Goal: Information Seeking & Learning: Learn about a topic

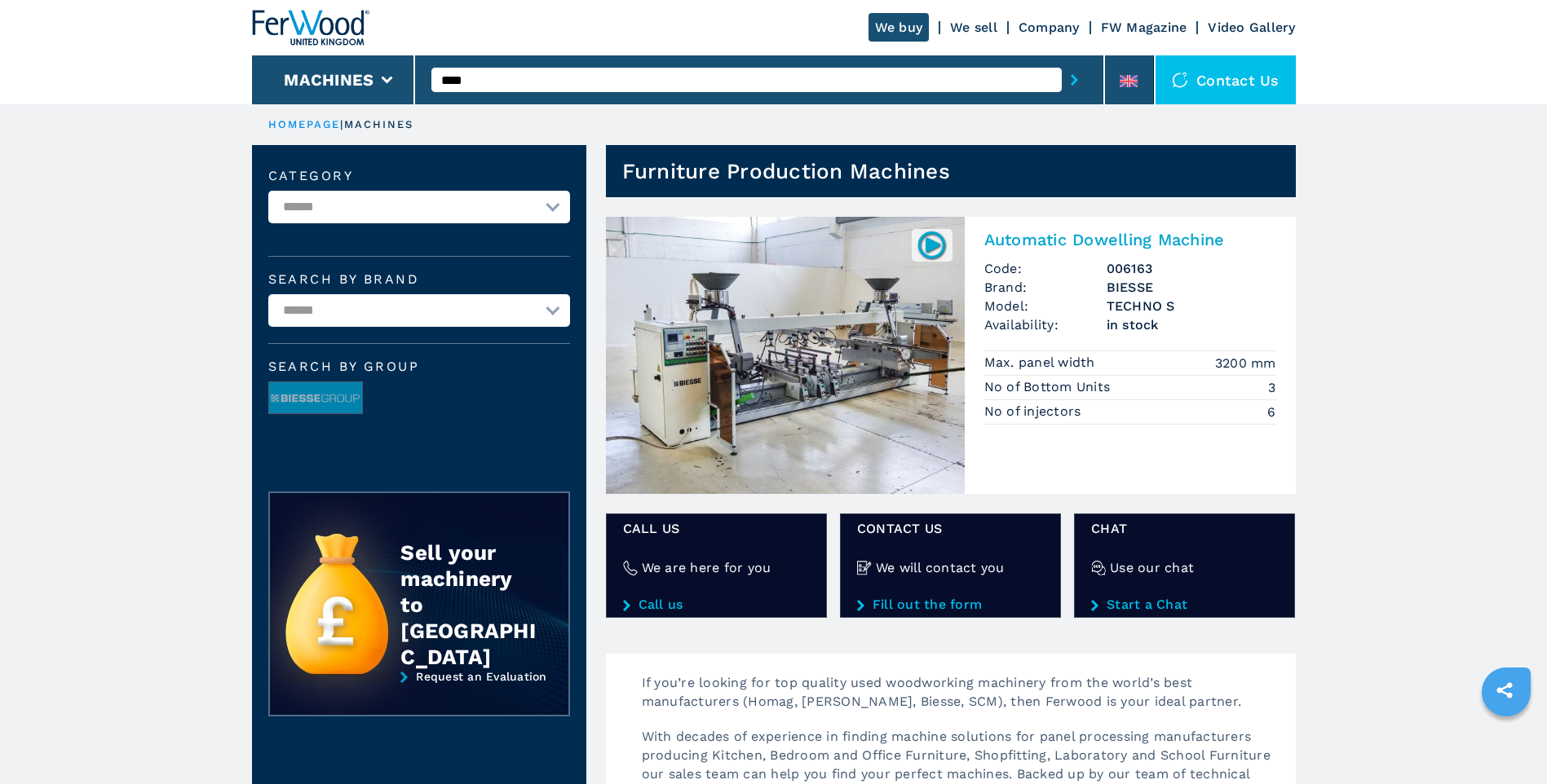
click at [803, 309] on img at bounding box center [785, 355] width 359 height 278
click at [804, 330] on img at bounding box center [785, 355] width 359 height 278
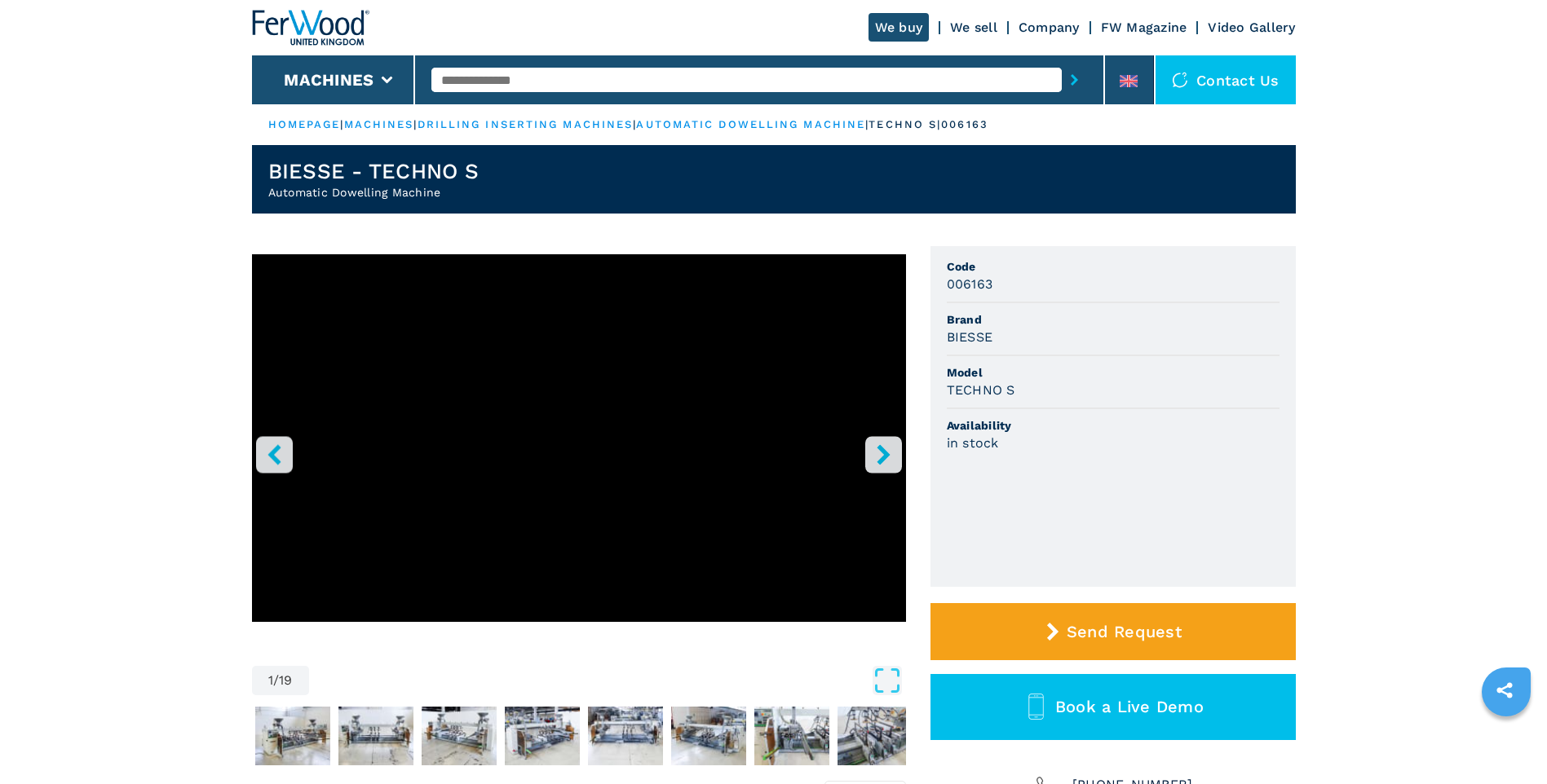
click at [884, 454] on icon "right-button" at bounding box center [883, 454] width 13 height 20
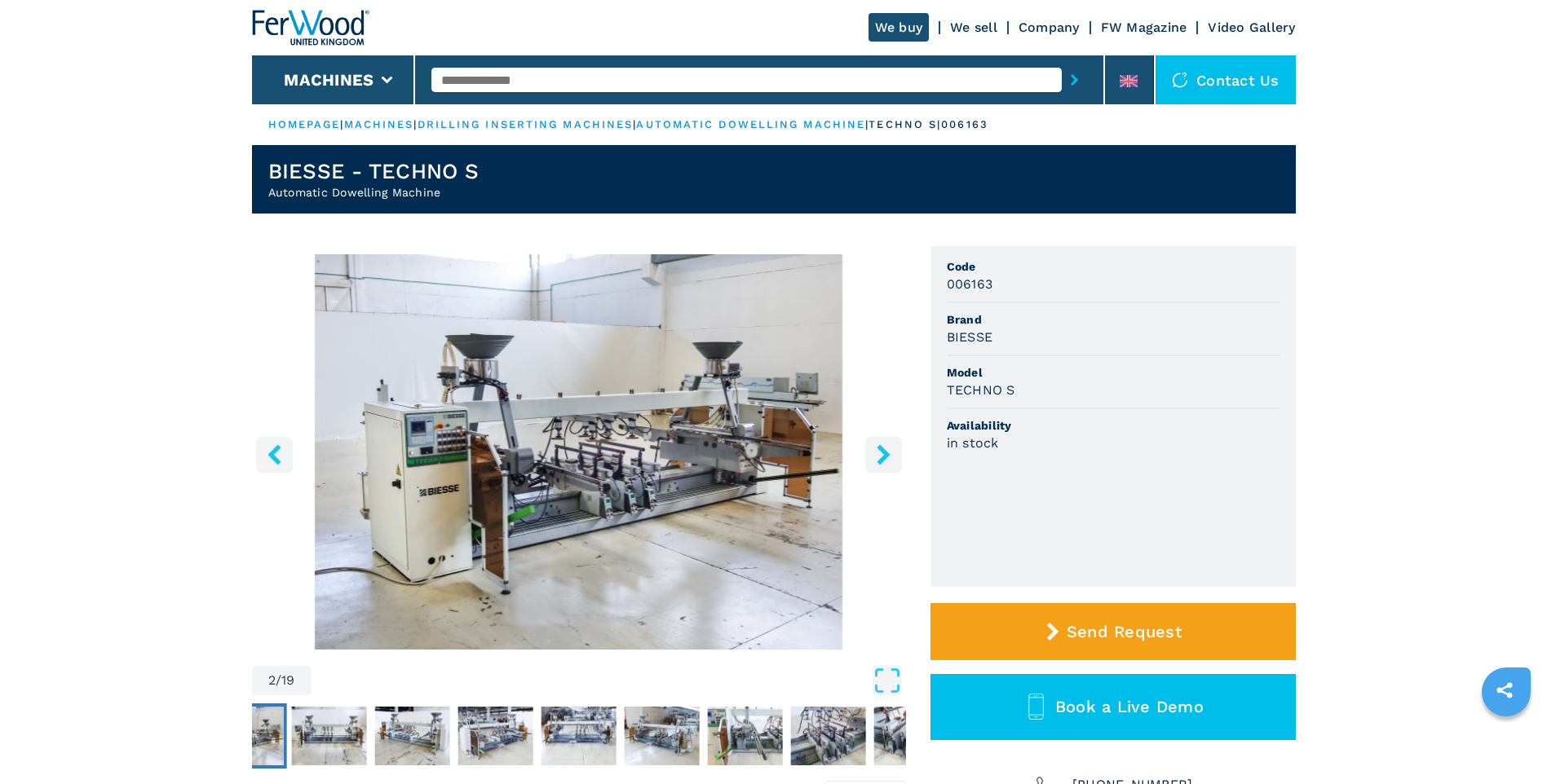
click at [881, 449] on icon "right-button" at bounding box center [883, 454] width 13 height 20
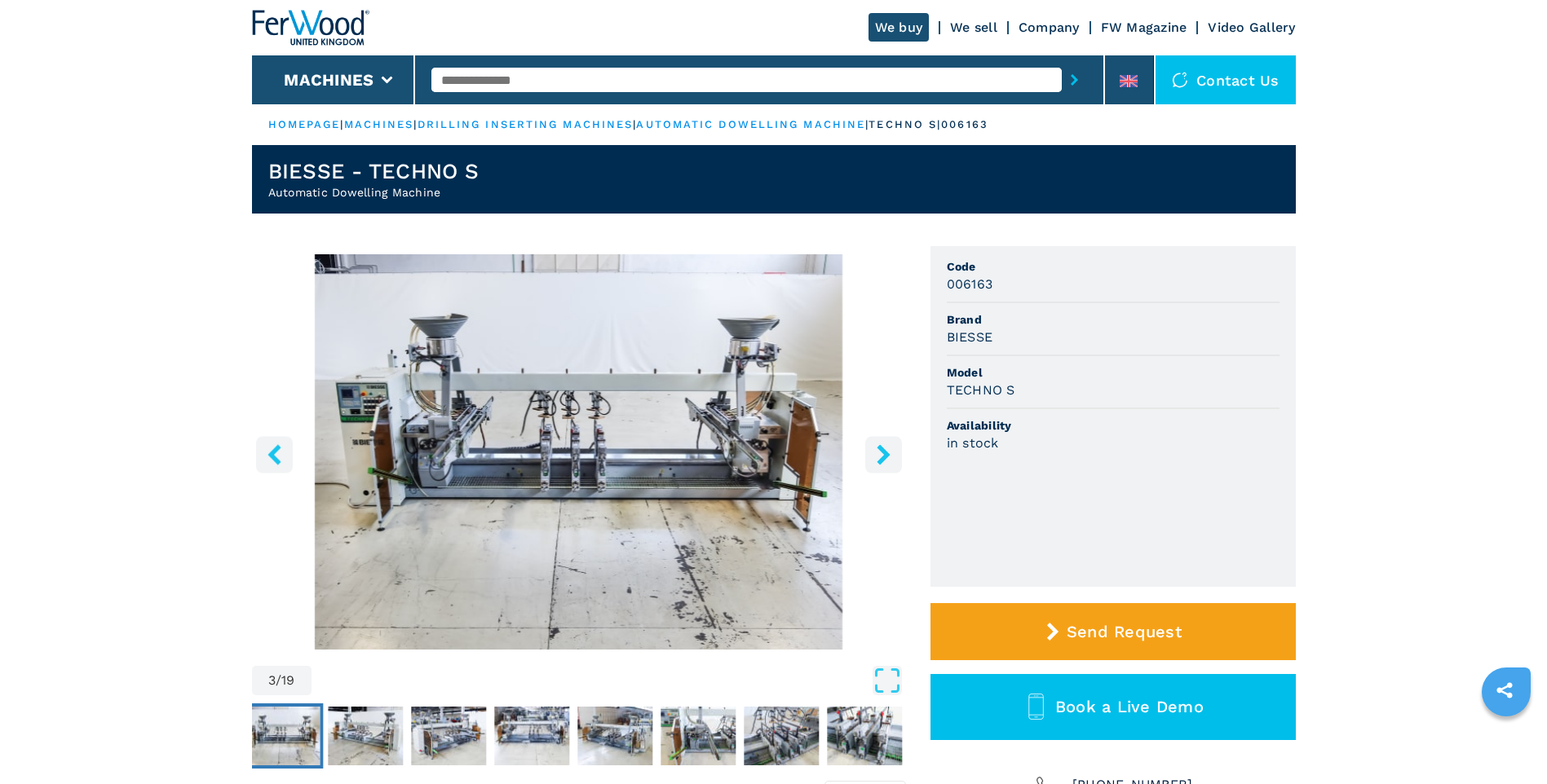
click at [881, 449] on icon "right-button" at bounding box center [883, 454] width 13 height 20
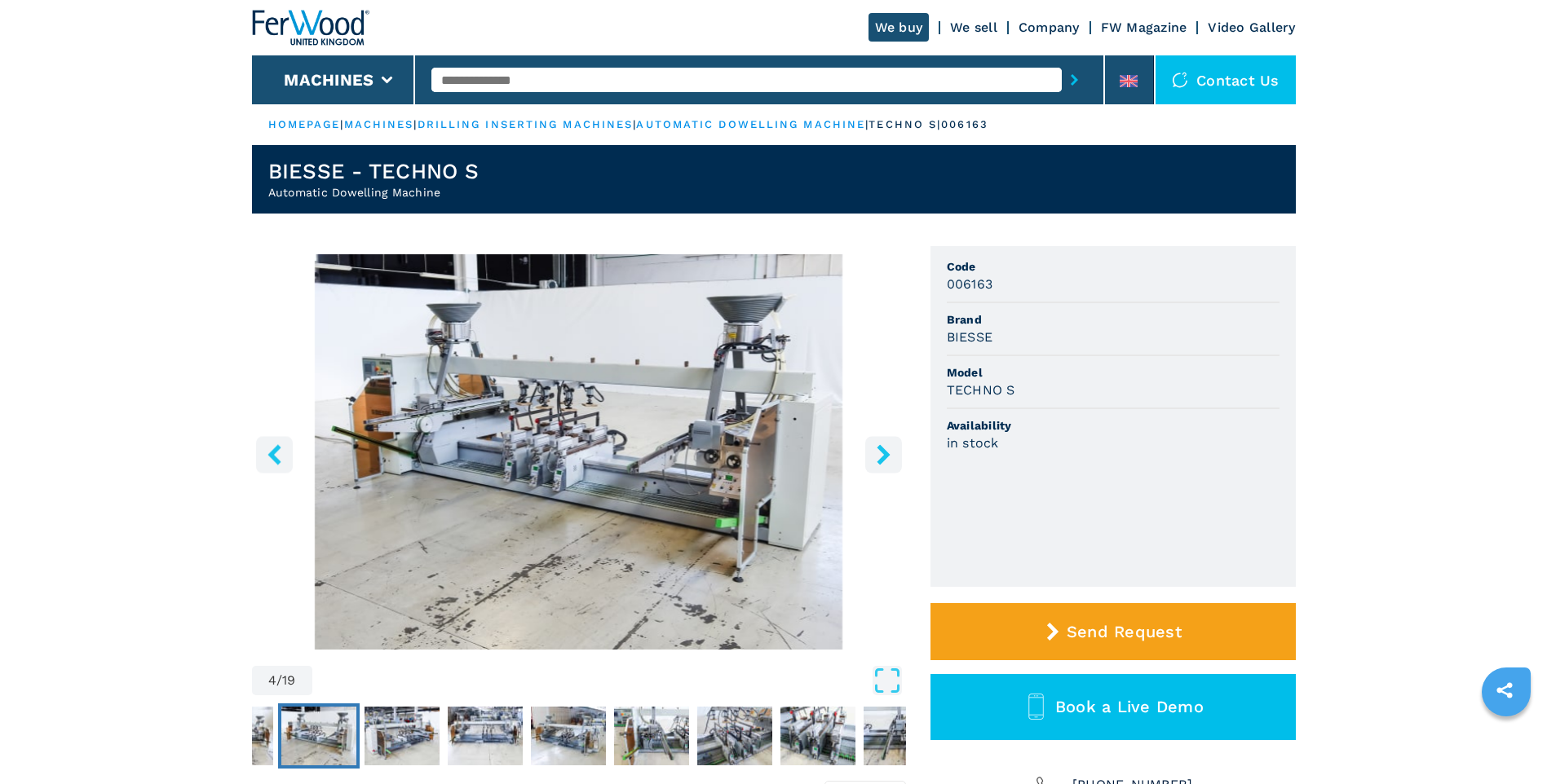
click at [873, 449] on icon "right-button" at bounding box center [883, 454] width 20 height 20
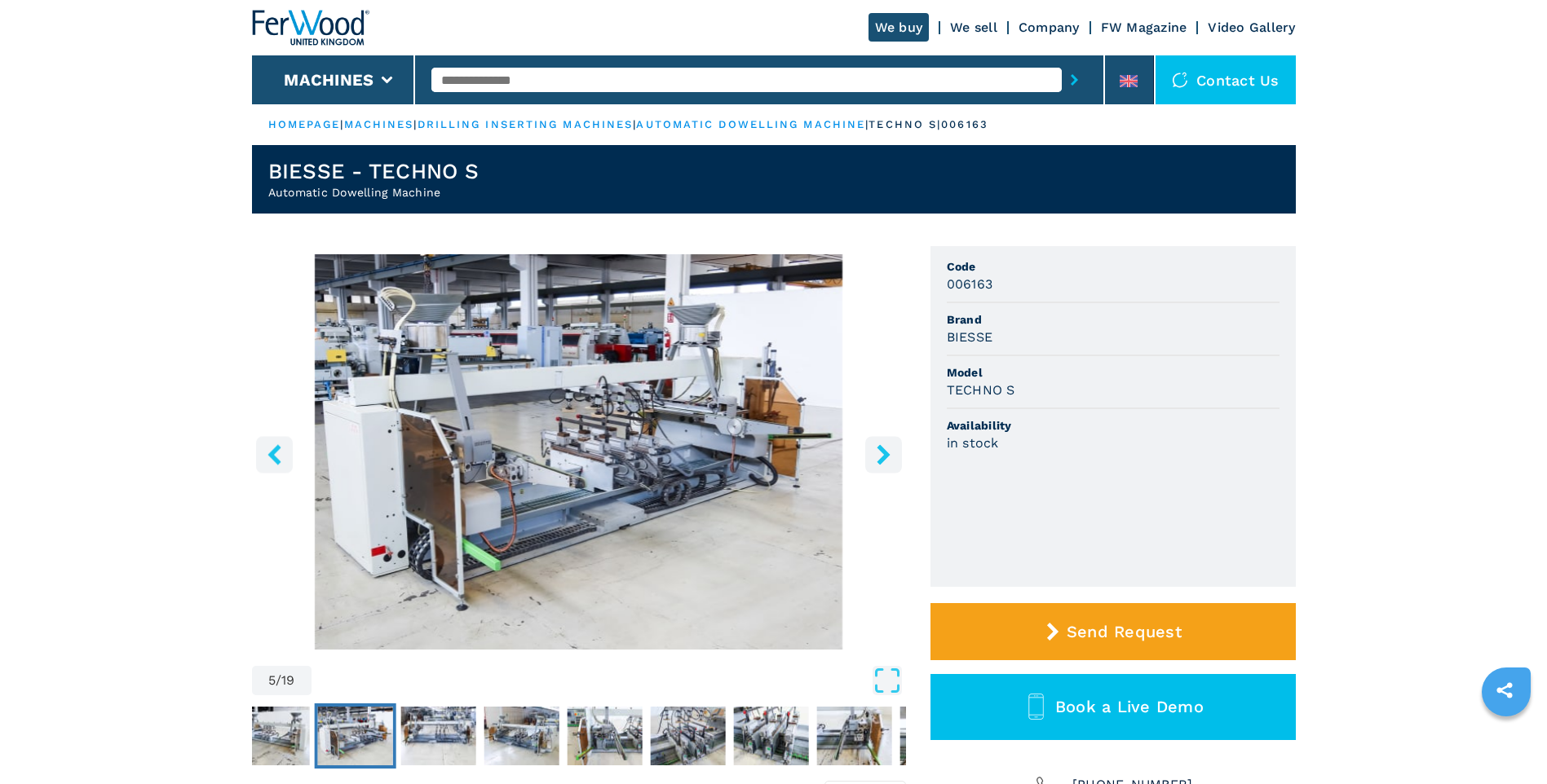
click at [887, 454] on icon "right-button" at bounding box center [883, 454] width 13 height 20
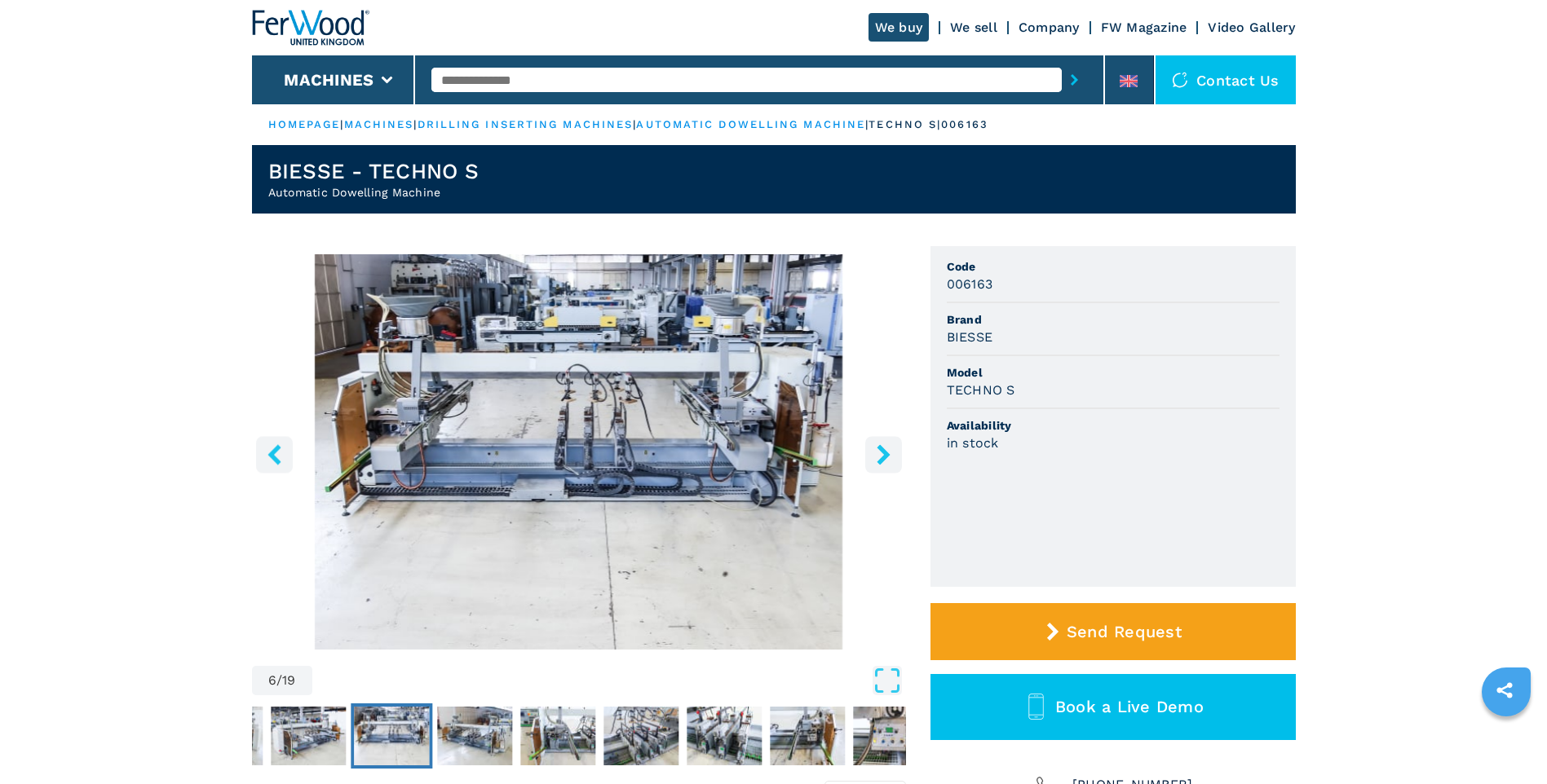
click at [887, 454] on icon "right-button" at bounding box center [883, 454] width 13 height 20
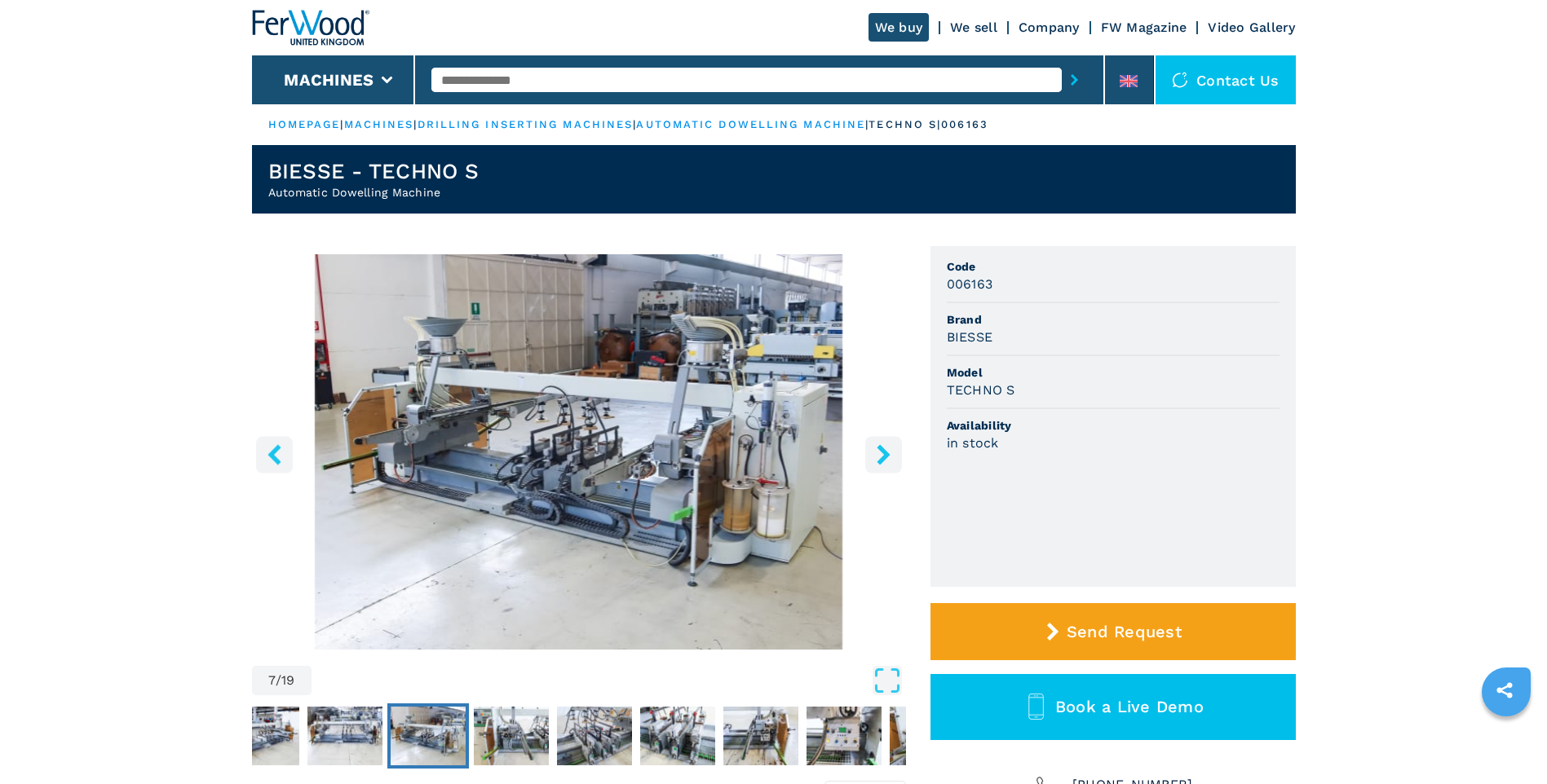
click at [887, 454] on icon "right-button" at bounding box center [883, 454] width 13 height 20
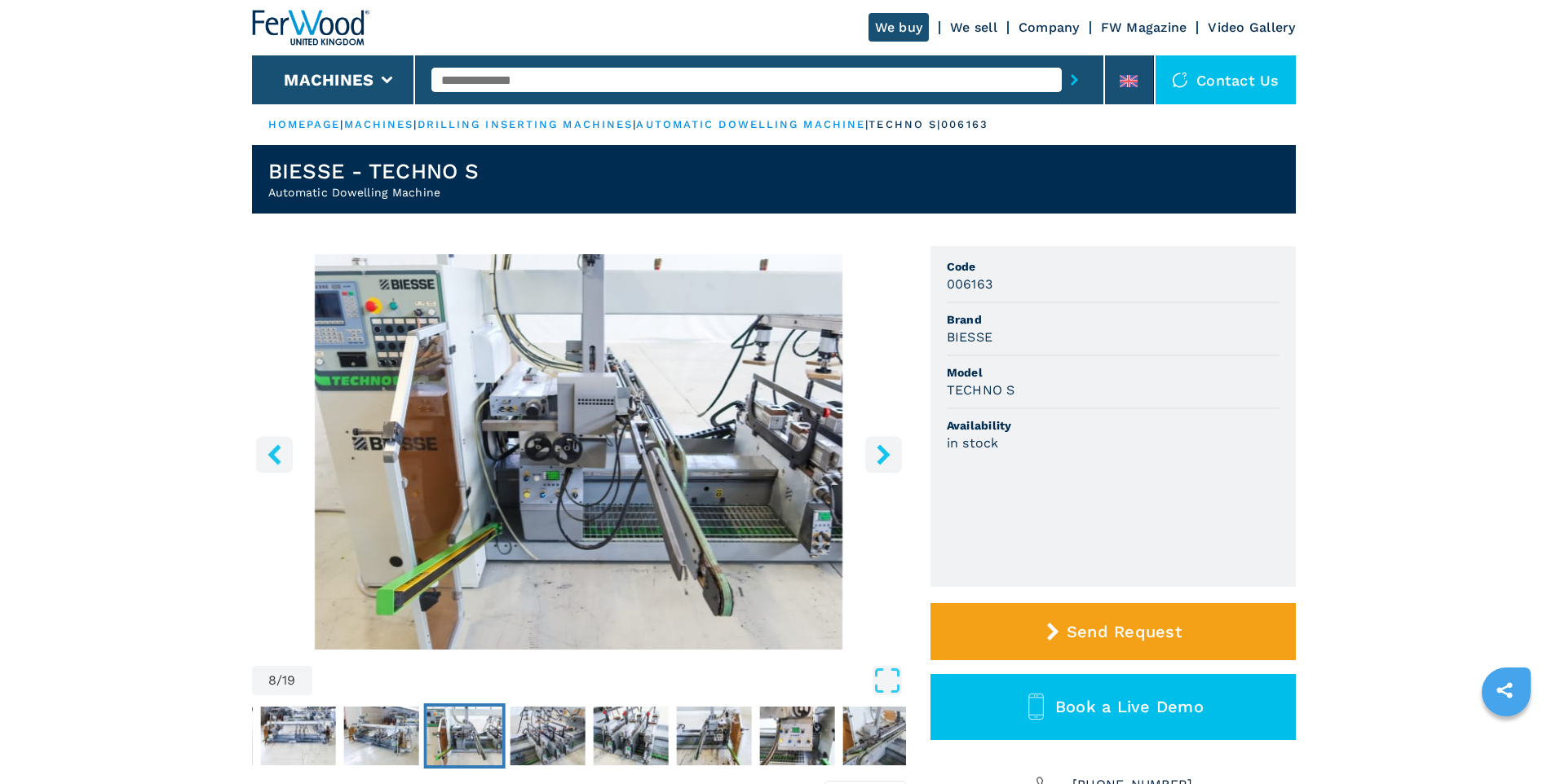
click at [888, 453] on icon "right-button" at bounding box center [883, 454] width 13 height 20
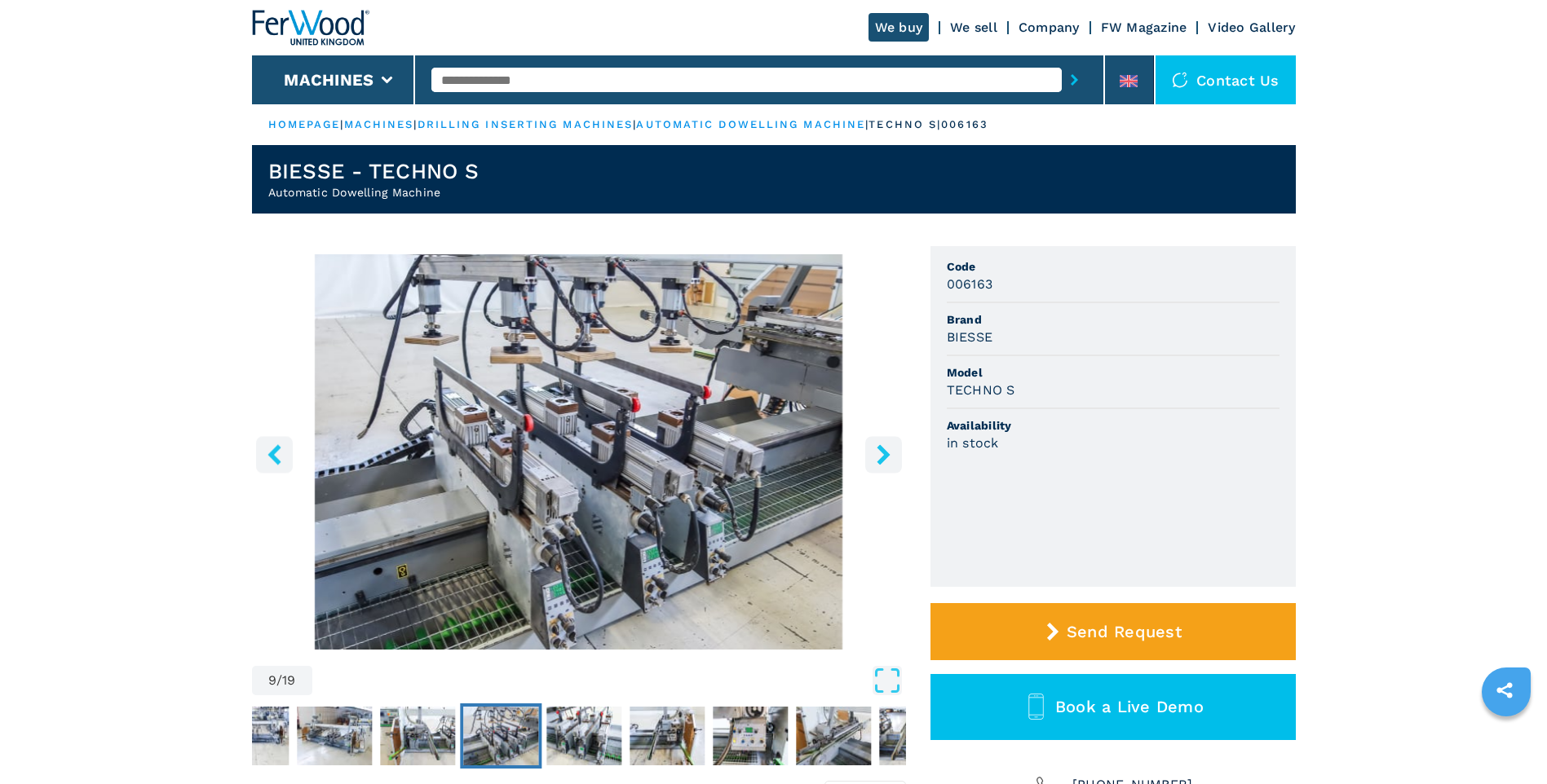
click at [879, 451] on icon "right-button" at bounding box center [883, 454] width 20 height 20
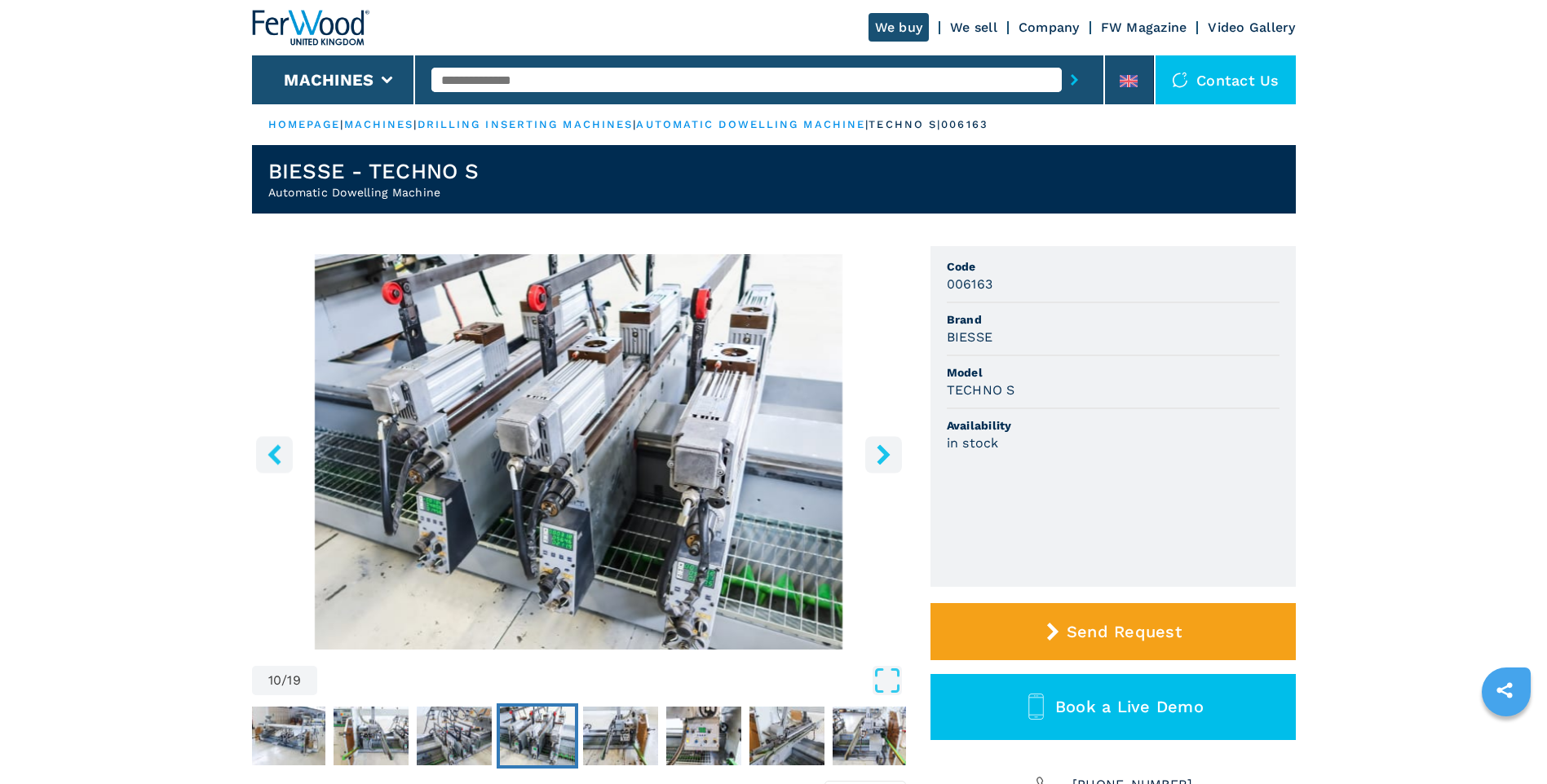
click at [888, 457] on icon "right-button" at bounding box center [883, 454] width 20 height 20
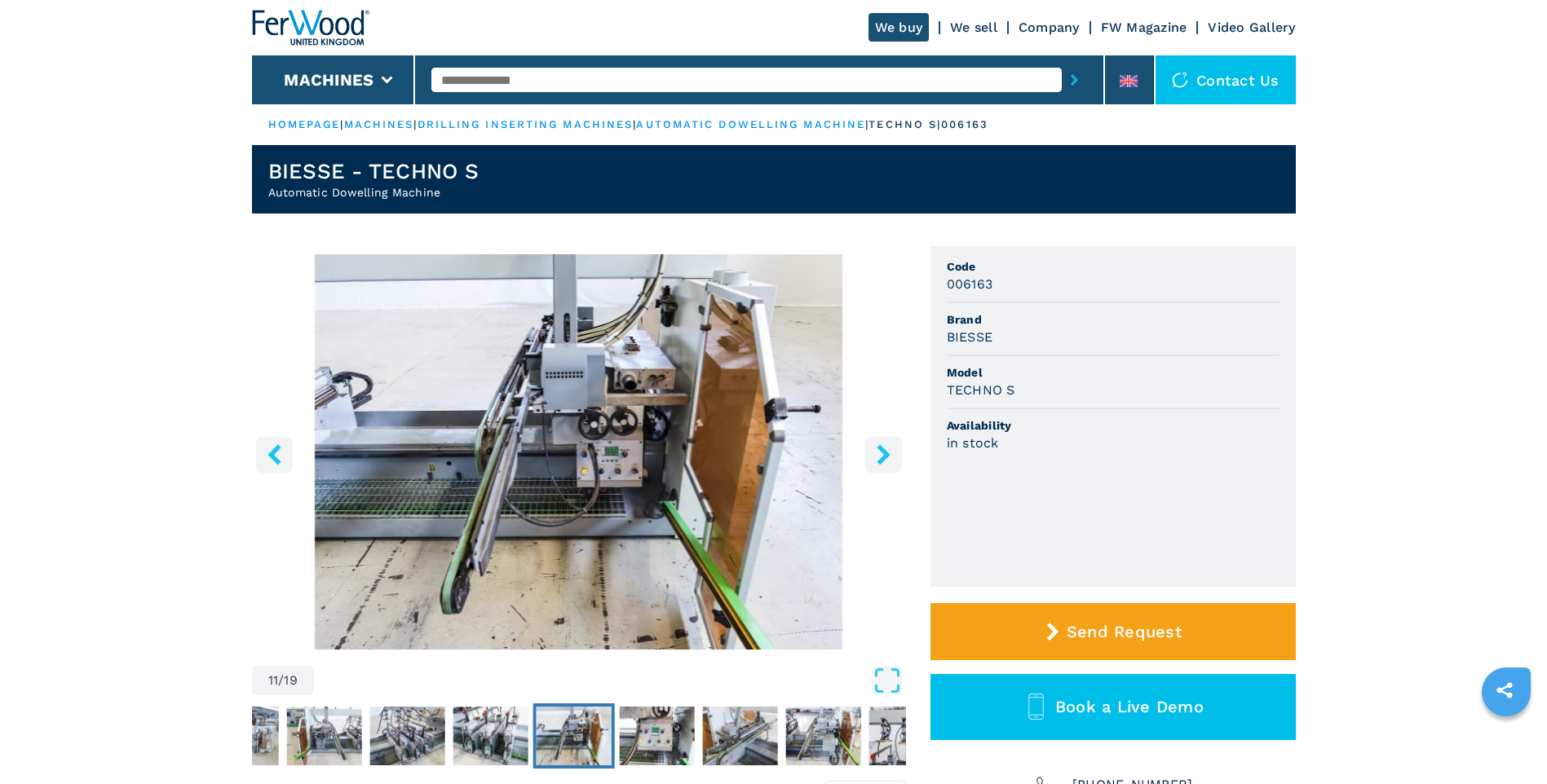
click at [888, 457] on icon "right-button" at bounding box center [883, 454] width 20 height 20
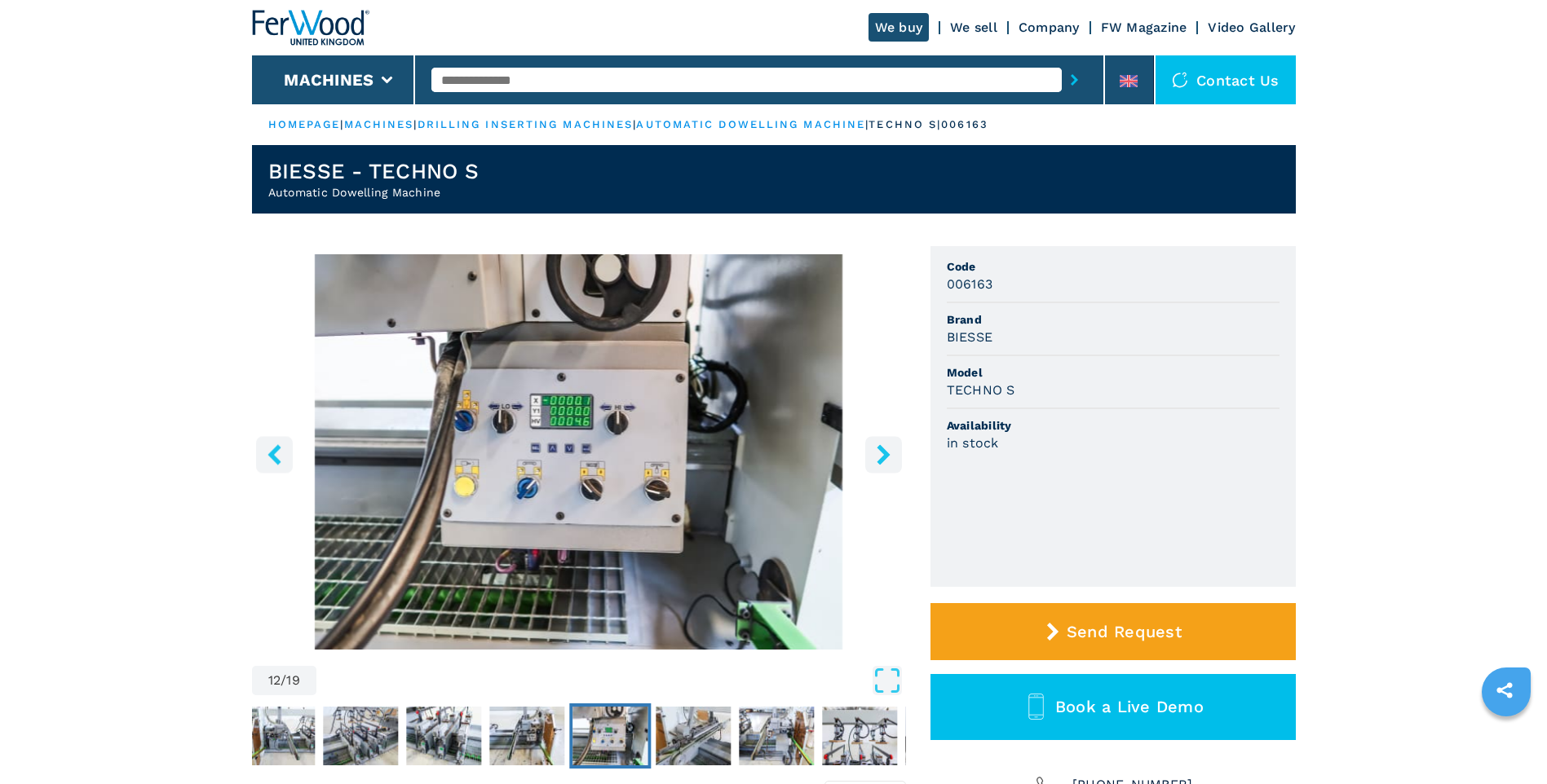
click at [888, 457] on icon "right-button" at bounding box center [883, 454] width 20 height 20
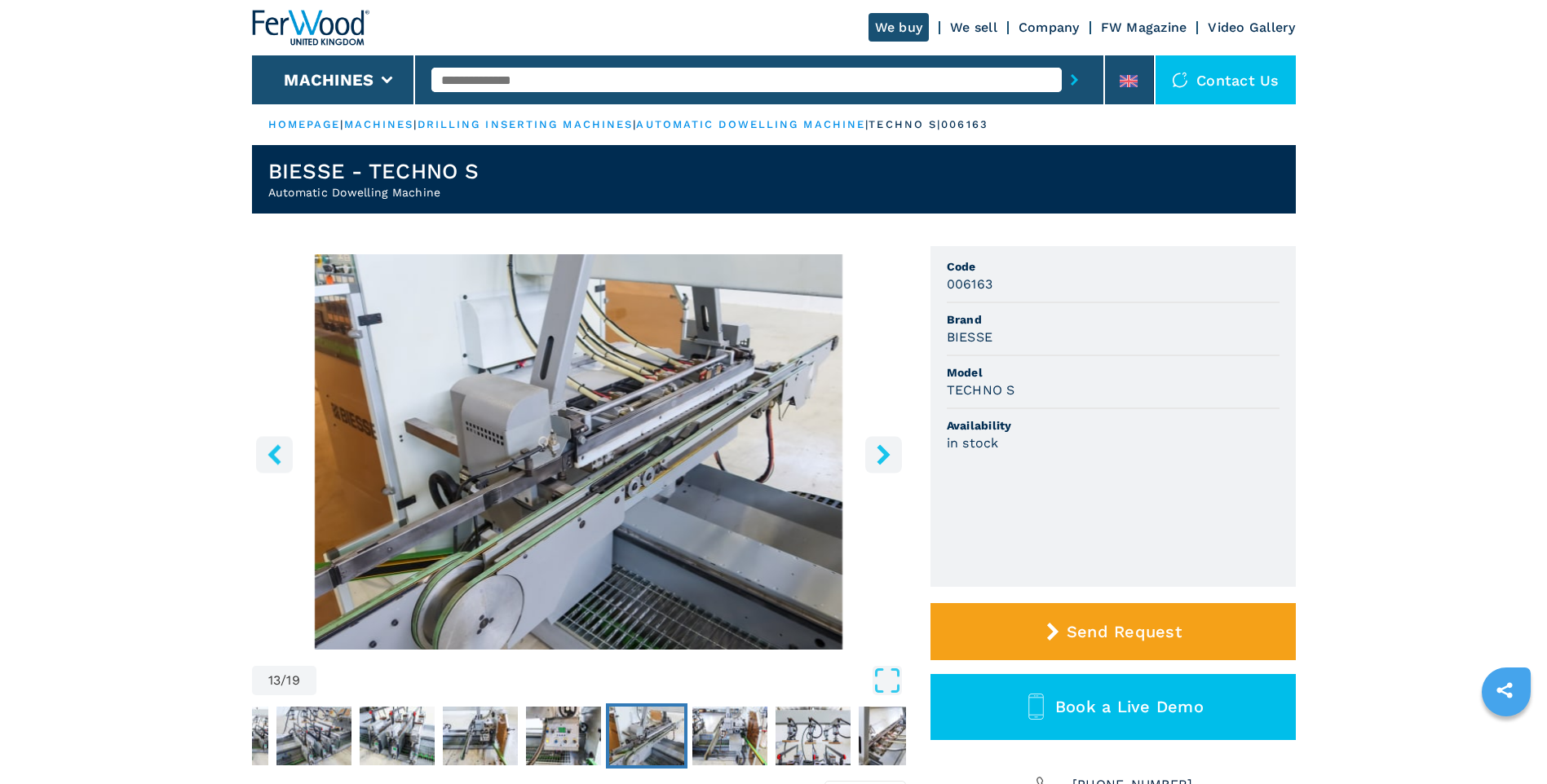
click at [883, 445] on icon "right-button" at bounding box center [883, 454] width 20 height 20
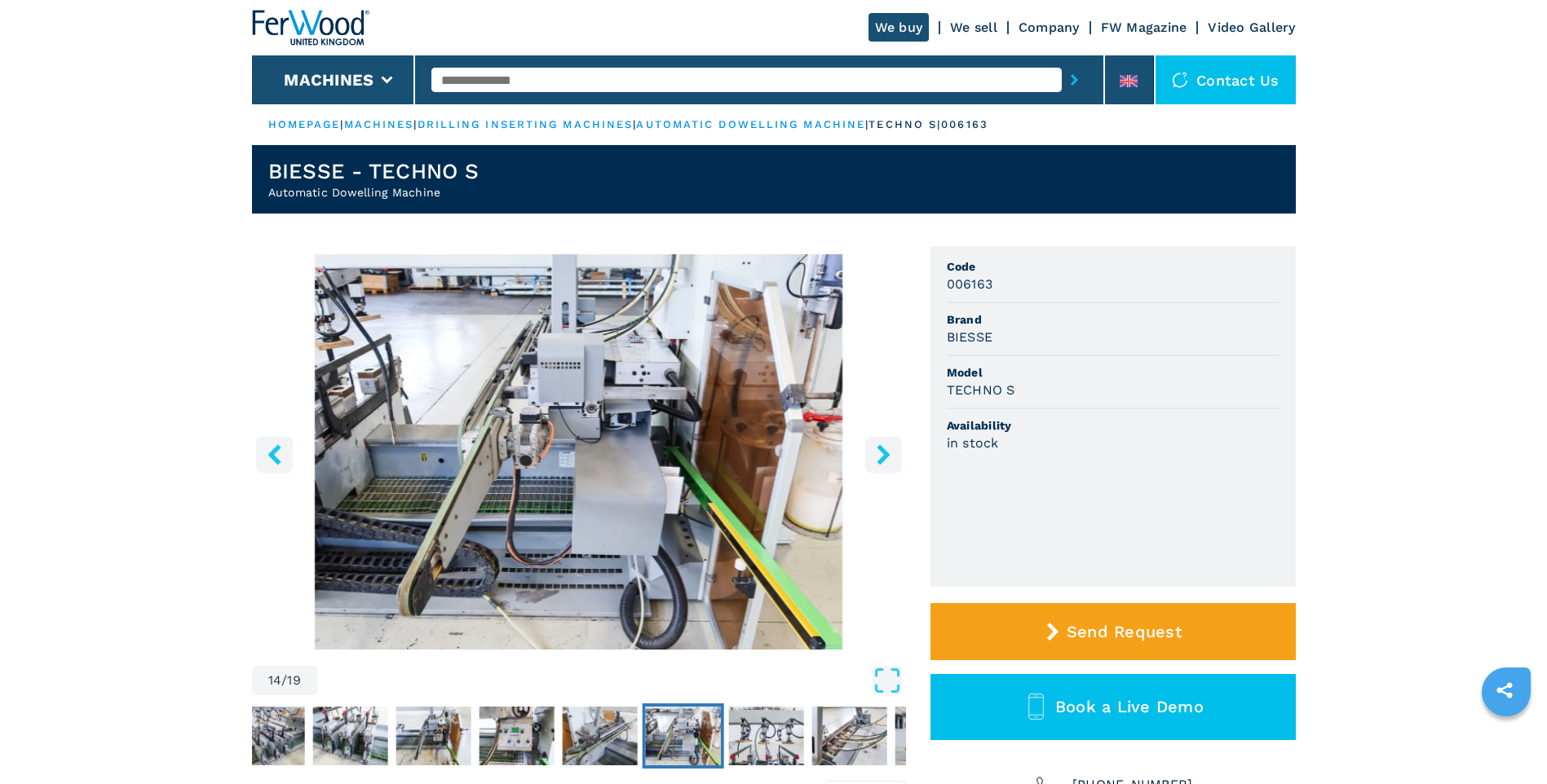
click at [883, 445] on icon "right-button" at bounding box center [883, 454] width 20 height 20
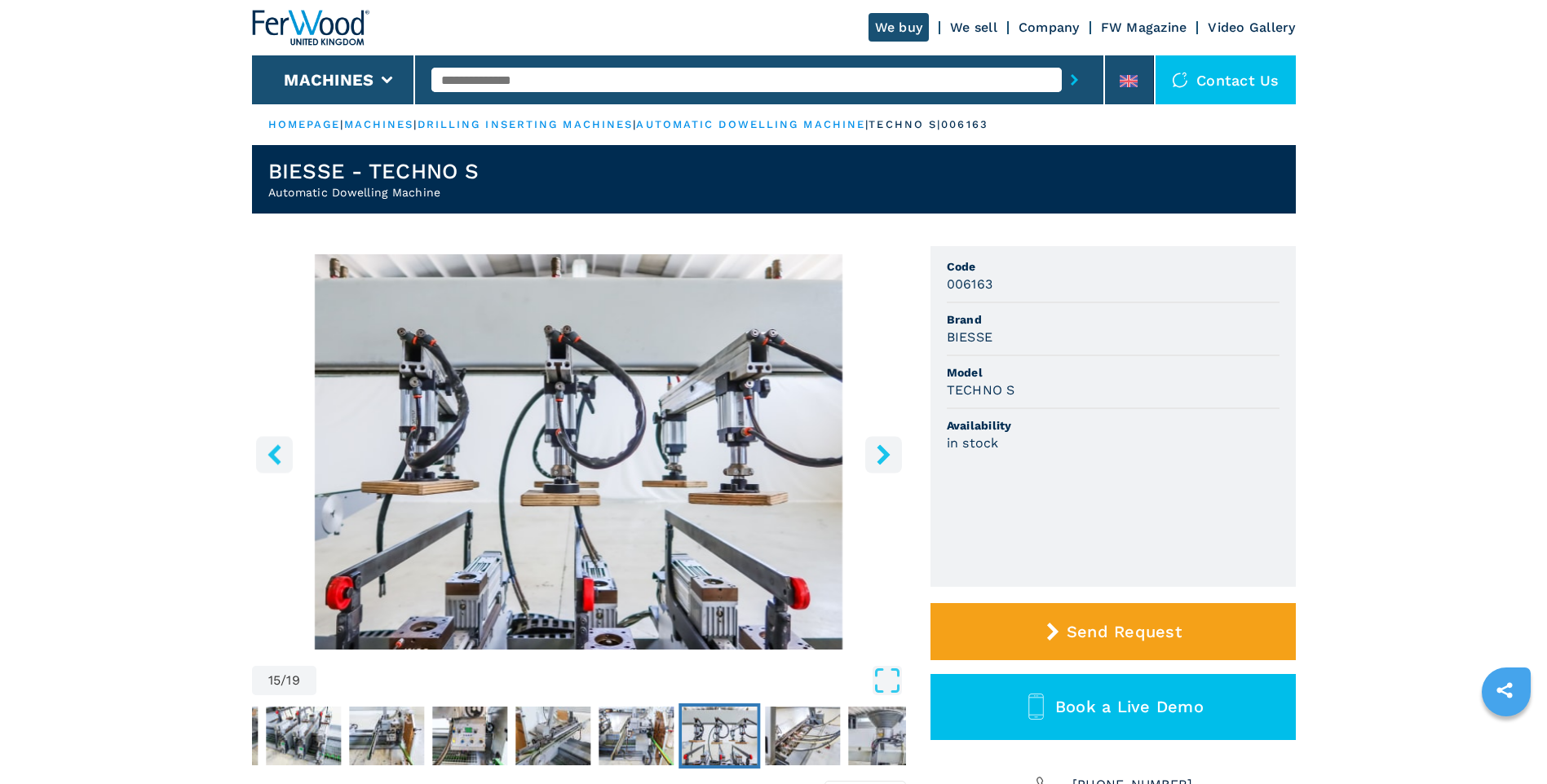
click at [883, 445] on icon "right-button" at bounding box center [883, 454] width 20 height 20
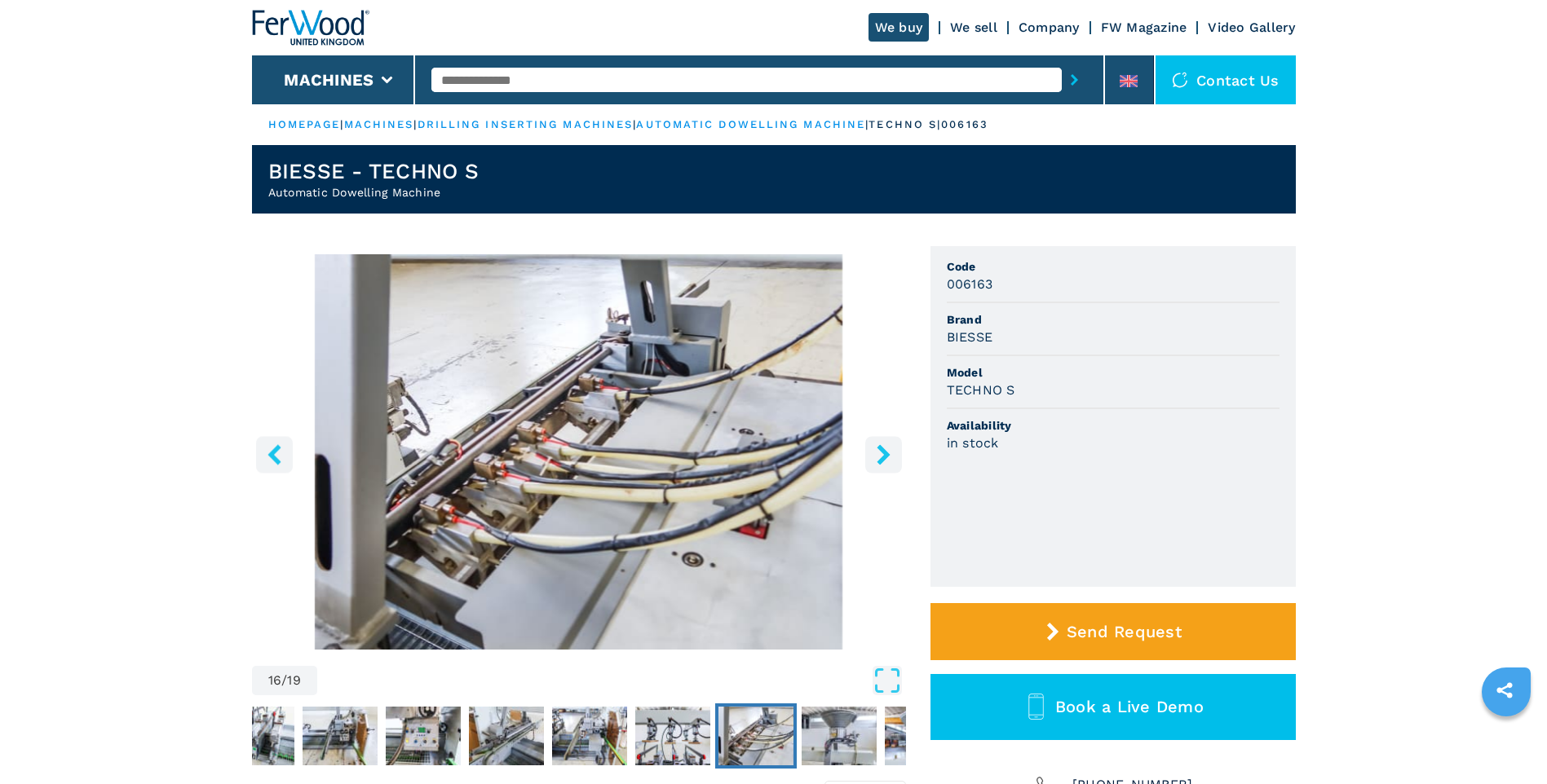
click at [882, 453] on icon "right-button" at bounding box center [883, 454] width 13 height 20
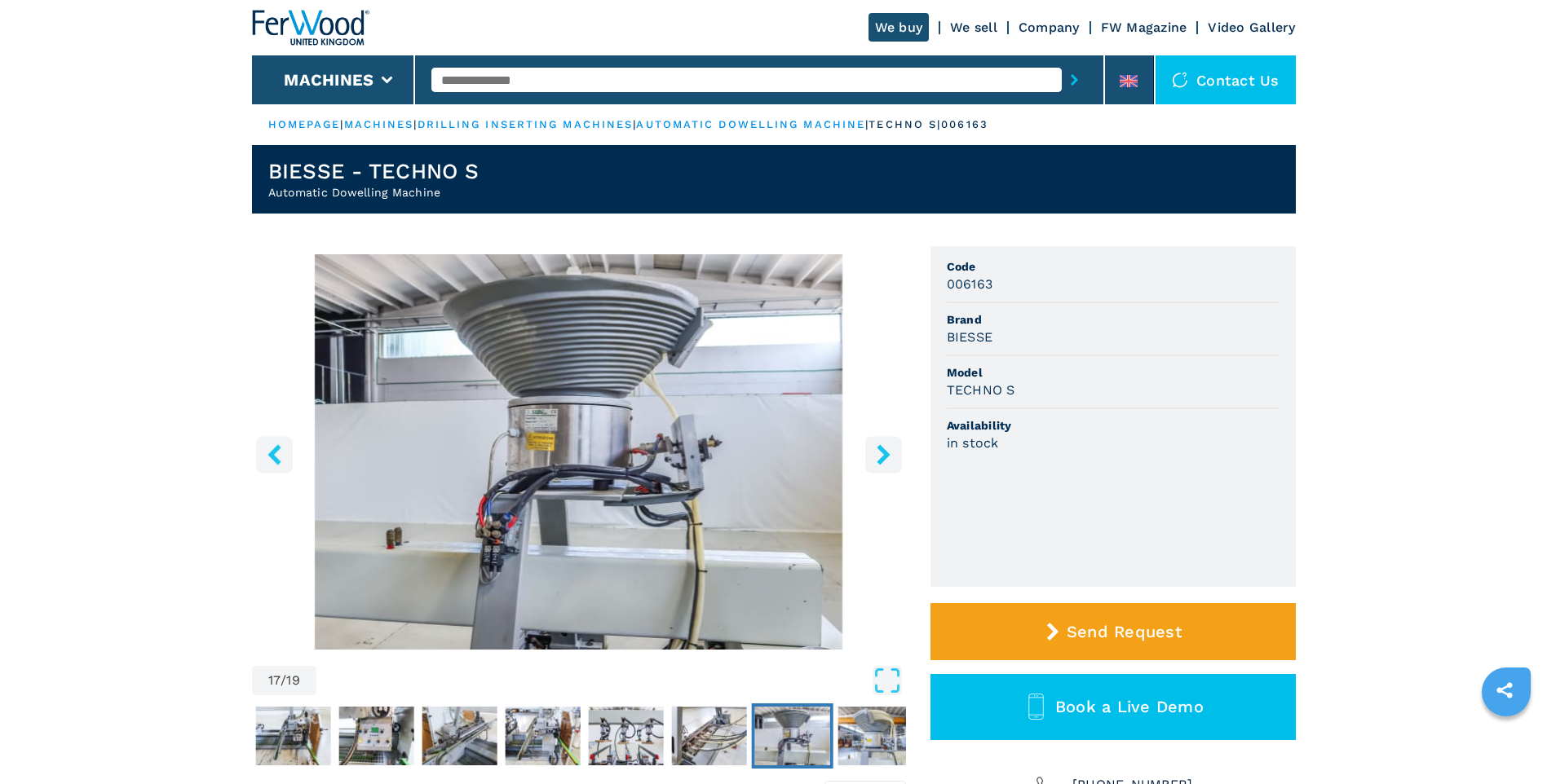
click at [882, 453] on icon "right-button" at bounding box center [883, 454] width 13 height 20
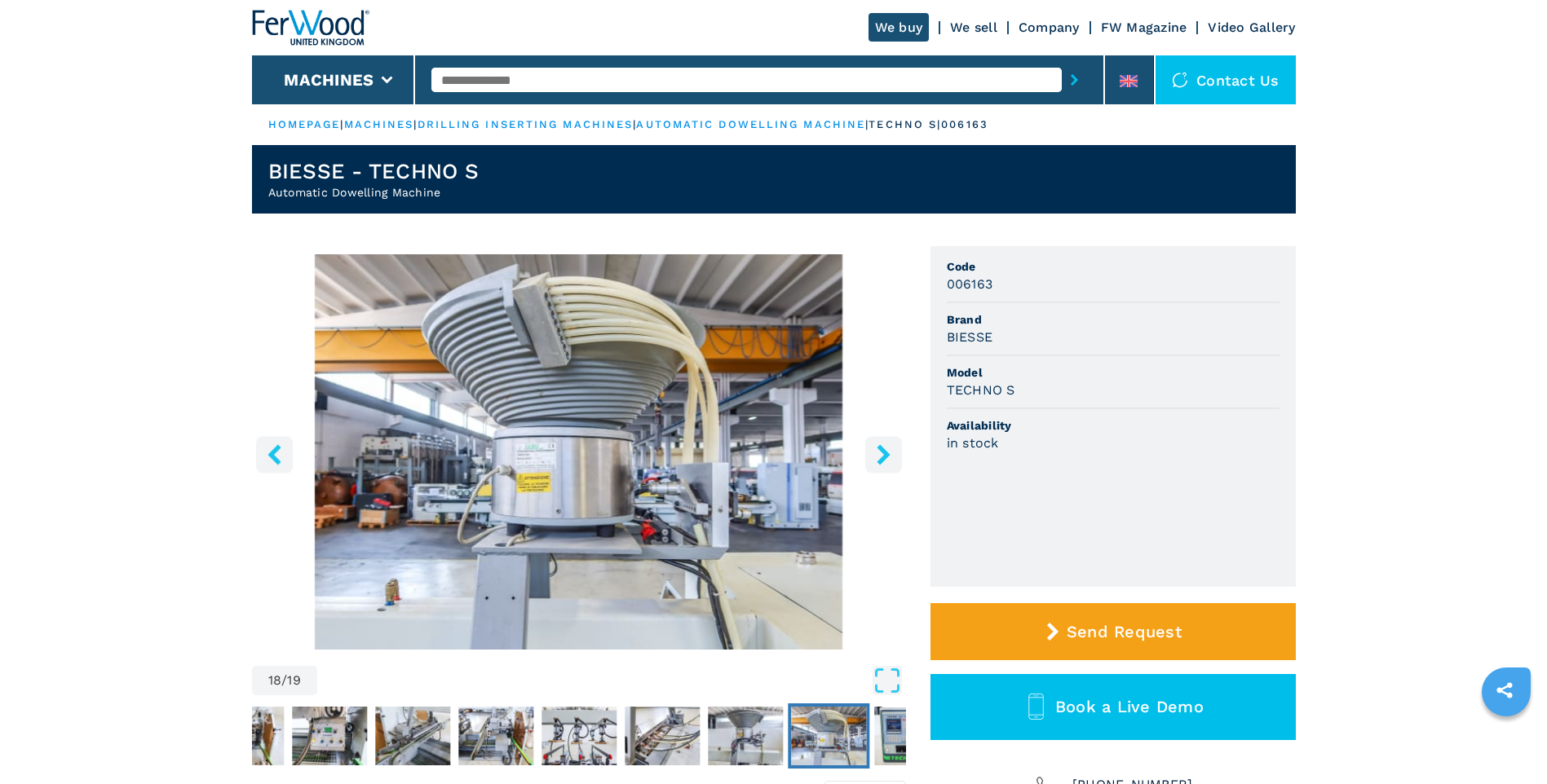
click at [882, 453] on icon "right-button" at bounding box center [883, 454] width 13 height 20
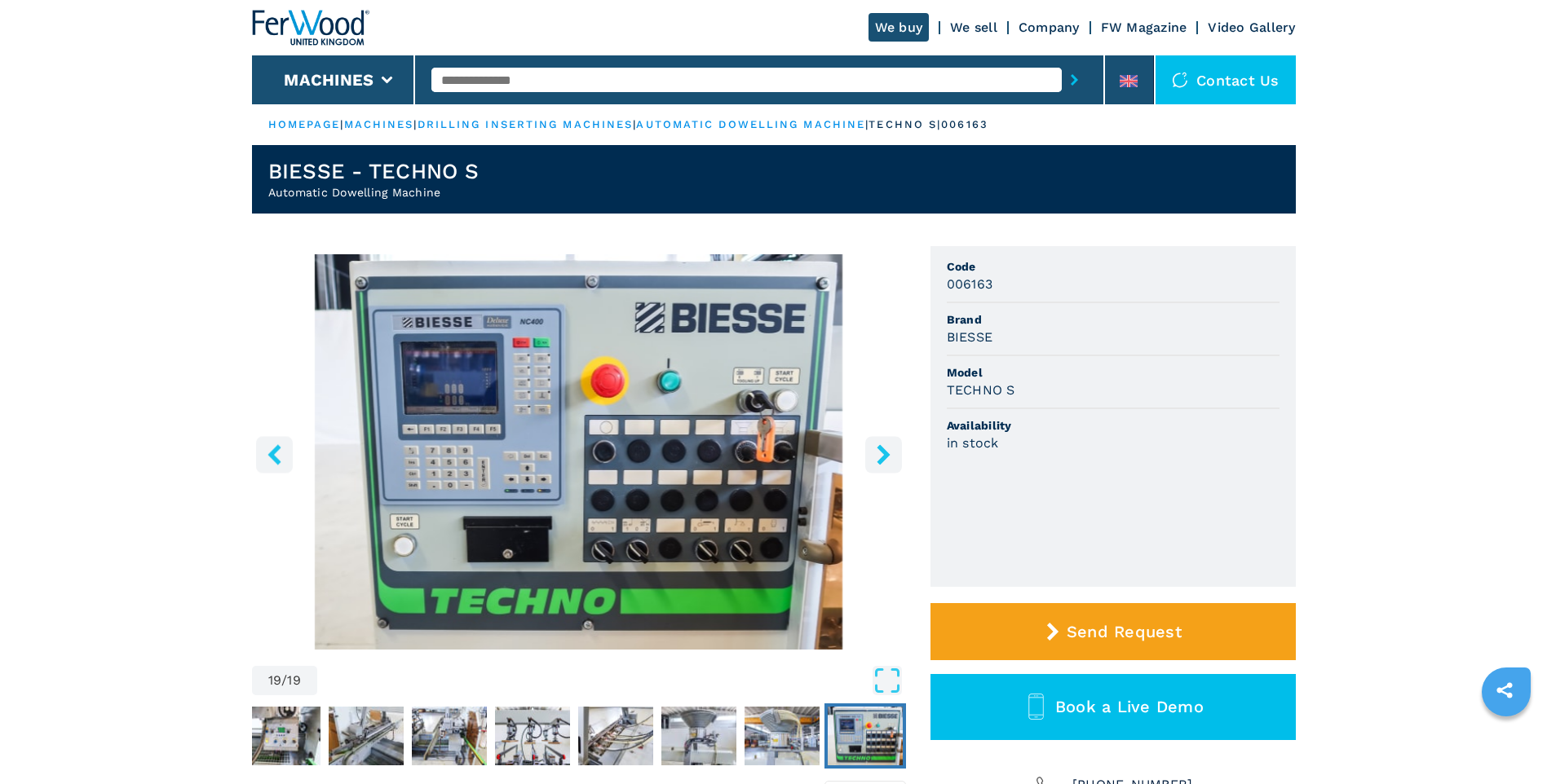
click at [882, 453] on icon "right-button" at bounding box center [883, 454] width 13 height 20
